Goal: Check status: Check status

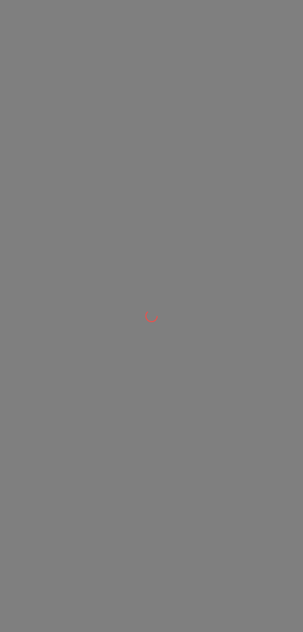
click at [27, 69] on div at bounding box center [151, 316] width 303 height 632
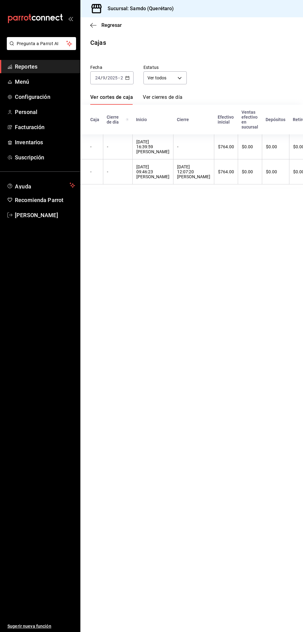
click at [21, 66] on span "Reportes" at bounding box center [45, 66] width 60 height 8
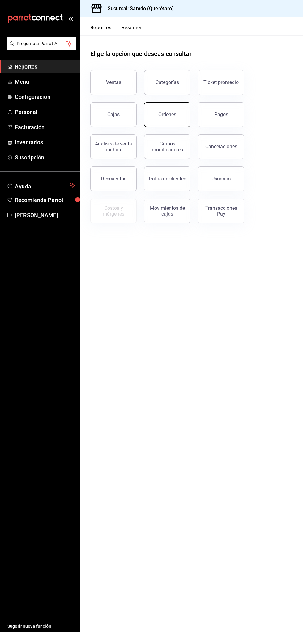
click at [178, 121] on button "Órdenes" at bounding box center [167, 114] width 46 height 25
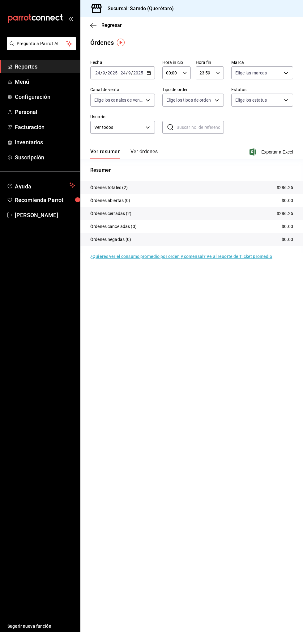
click at [149, 155] on button "Ver órdenes" at bounding box center [143, 154] width 27 height 10
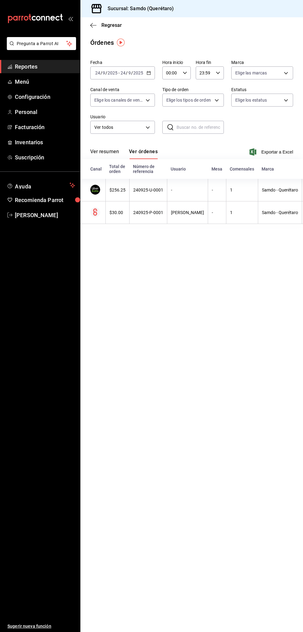
click at [116, 151] on button "Ver resumen" at bounding box center [104, 154] width 29 height 10
